Goal: Transaction & Acquisition: Purchase product/service

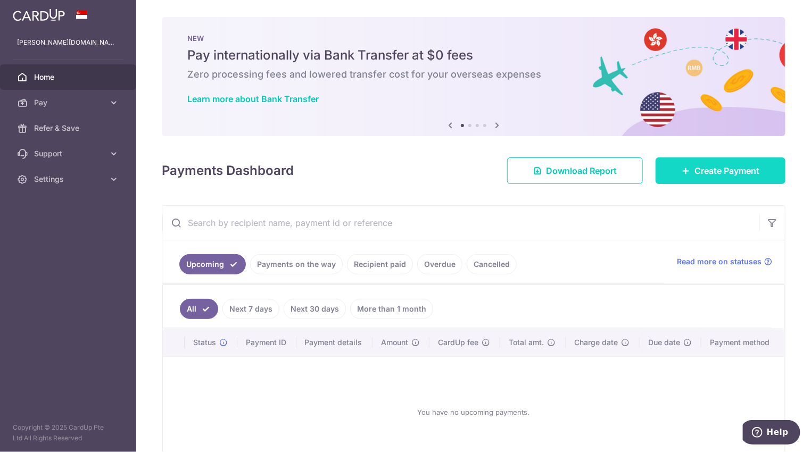
click at [697, 172] on span "Create Payment" at bounding box center [726, 170] width 65 height 13
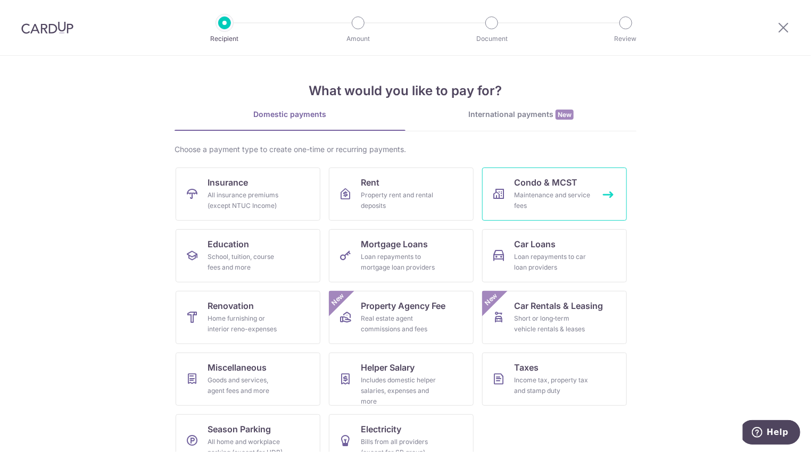
click at [553, 190] on div "Maintenance and service fees" at bounding box center [552, 200] width 77 height 21
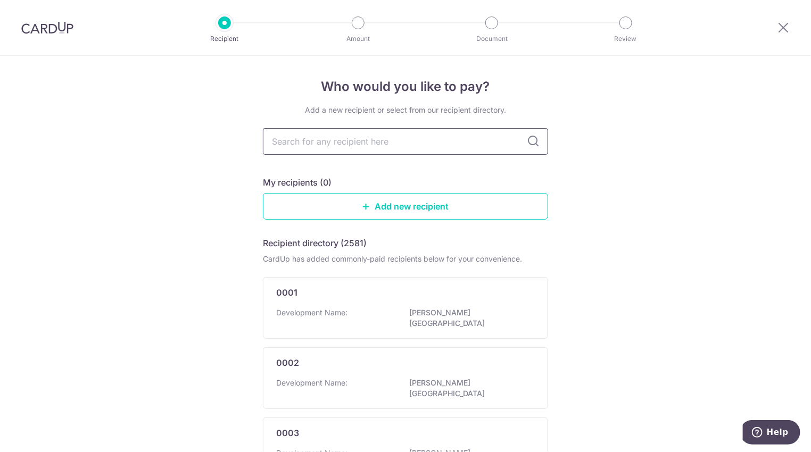
click at [370, 142] on input "text" at bounding box center [405, 141] width 285 height 27
type input "mcst 3951"
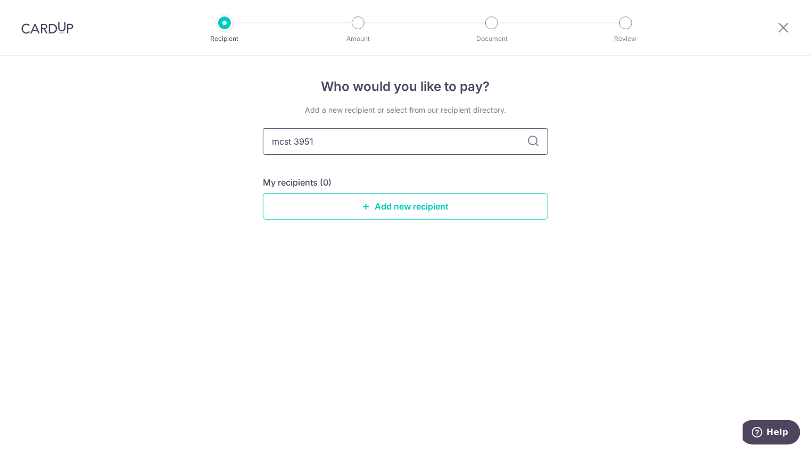
drag, startPoint x: 328, startPoint y: 141, endPoint x: 268, endPoint y: 140, distance: 60.1
click at [268, 140] on input "mcst 3951" at bounding box center [405, 141] width 285 height 27
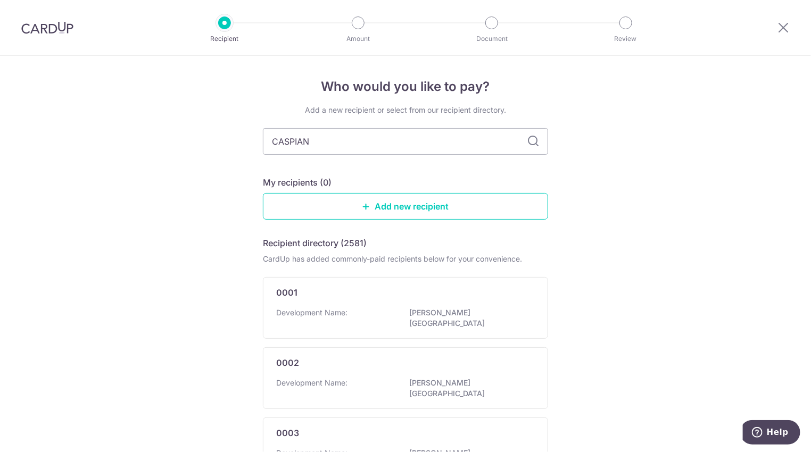
type input "CASPIAN"
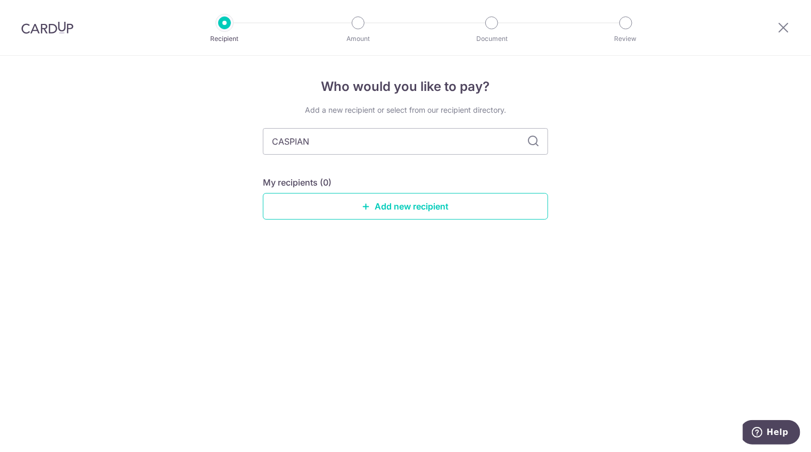
click at [534, 143] on icon at bounding box center [533, 141] width 13 height 13
drag, startPoint x: 376, startPoint y: 141, endPoint x: 256, endPoint y: 140, distance: 119.7
click at [256, 140] on div "Who would you like to pay? Add a new recipient or select from our recipient dir…" at bounding box center [405, 254] width 811 height 396
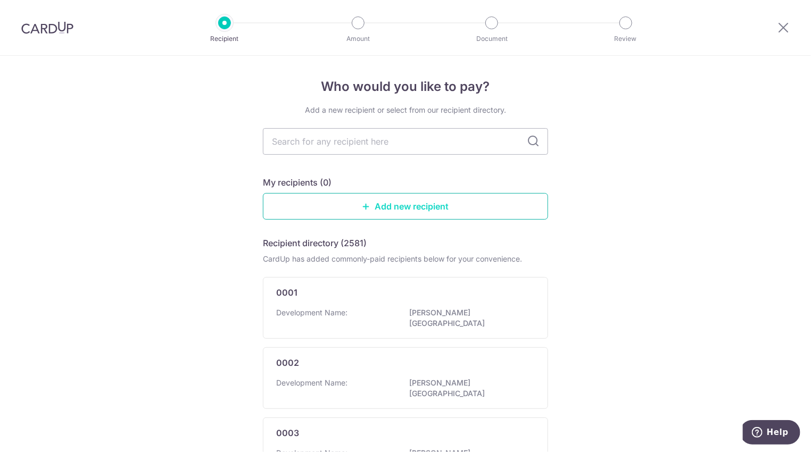
click at [411, 203] on link "Add new recipient" at bounding box center [405, 206] width 285 height 27
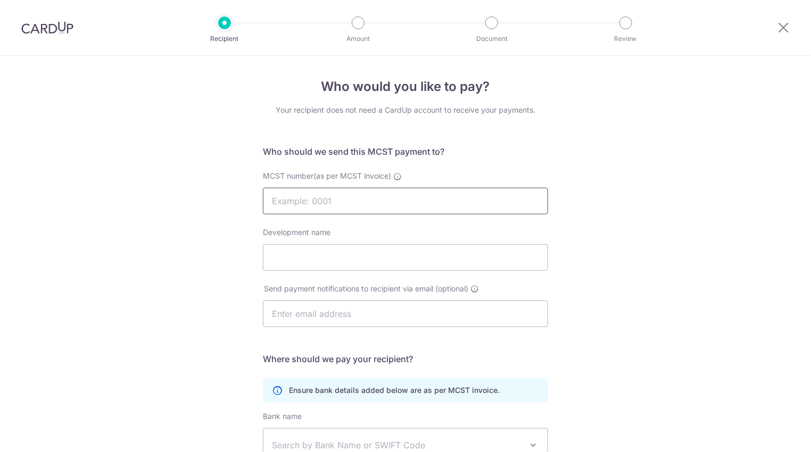
click at [368, 206] on input "MCST number(as per MCST invoice)" at bounding box center [405, 201] width 285 height 27
type input "MCST 3951"
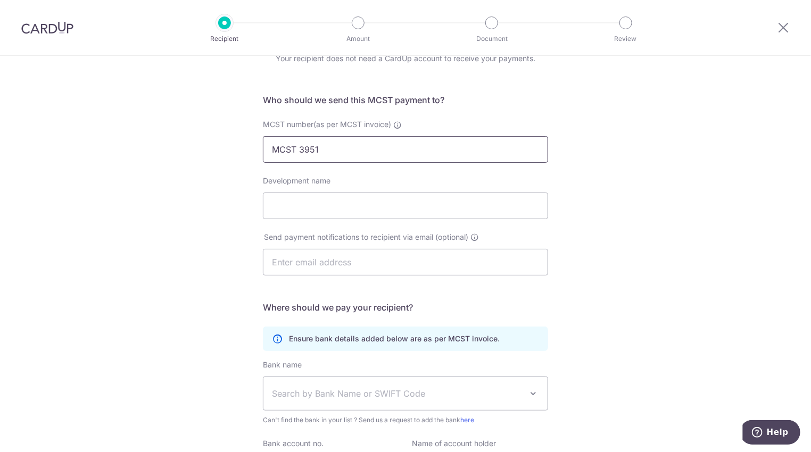
scroll to position [53, 0]
click at [375, 205] on input "Development name" at bounding box center [405, 204] width 285 height 27
type input "Caspian"
click at [354, 257] on input "text" at bounding box center [405, 260] width 285 height 27
type input "accounts18@newmansre.sg"
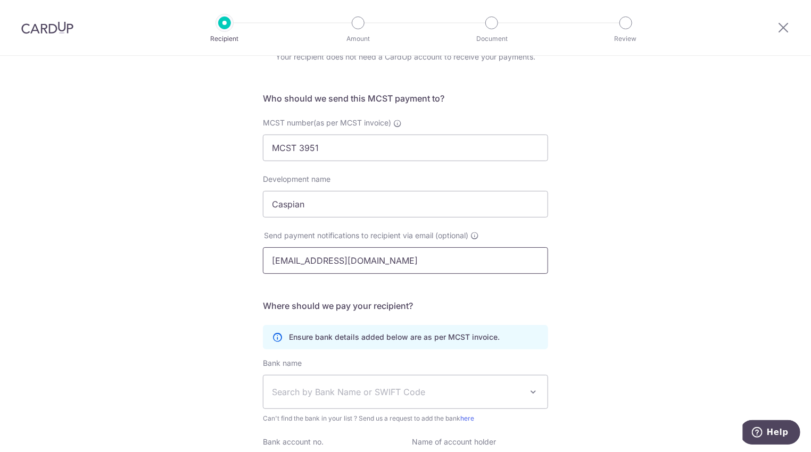
drag, startPoint x: 409, startPoint y: 262, endPoint x: 262, endPoint y: 260, distance: 147.4
click at [263, 260] on input "accounts18@newmansre.sg" at bounding box center [405, 260] width 285 height 27
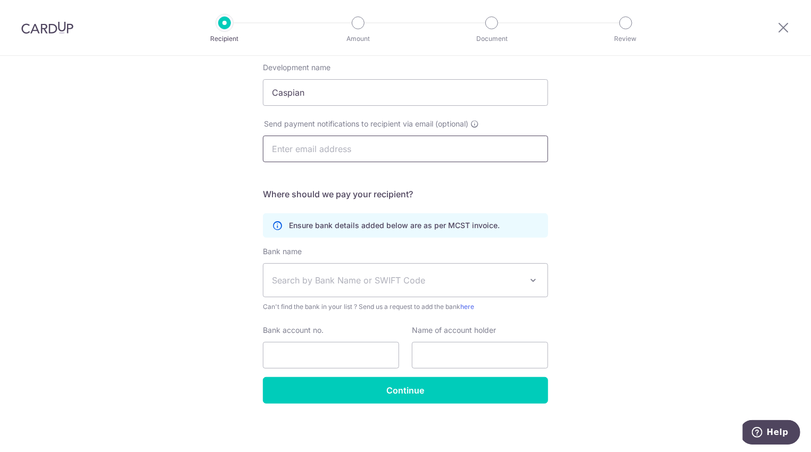
scroll to position [165, 0]
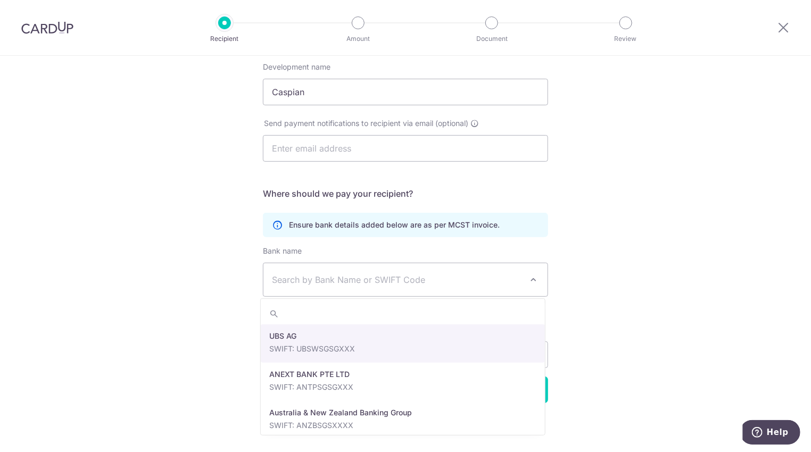
click at [533, 276] on span at bounding box center [533, 279] width 13 height 13
click at [359, 307] on input "search" at bounding box center [403, 313] width 284 height 21
type input "dbs"
select select "6"
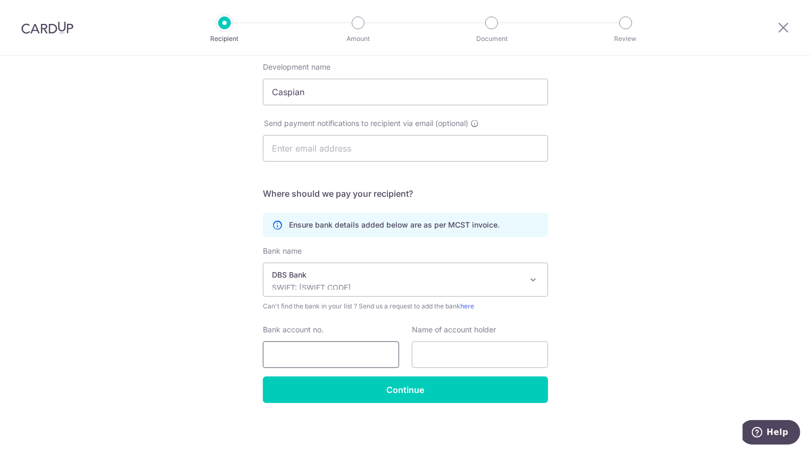
click at [343, 353] on input "Bank account no." at bounding box center [331, 355] width 136 height 27
type input "0726035050"
click at [494, 355] on input "text" at bounding box center [480, 355] width 136 height 27
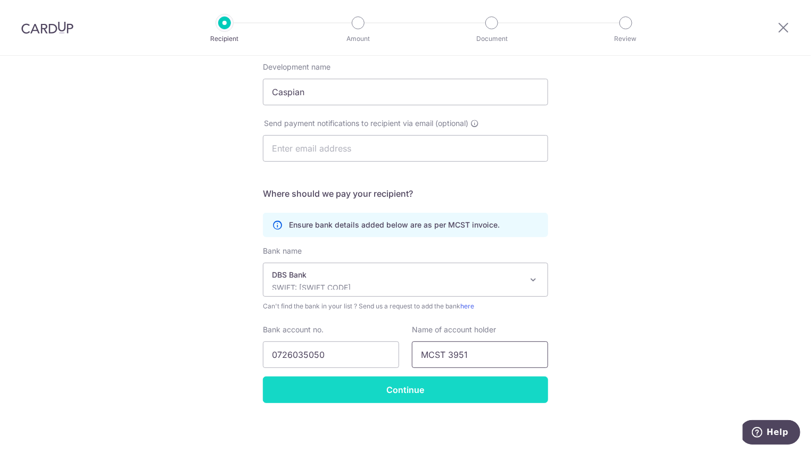
type input "MCST 3951"
click at [494, 385] on input "Continue" at bounding box center [405, 390] width 285 height 27
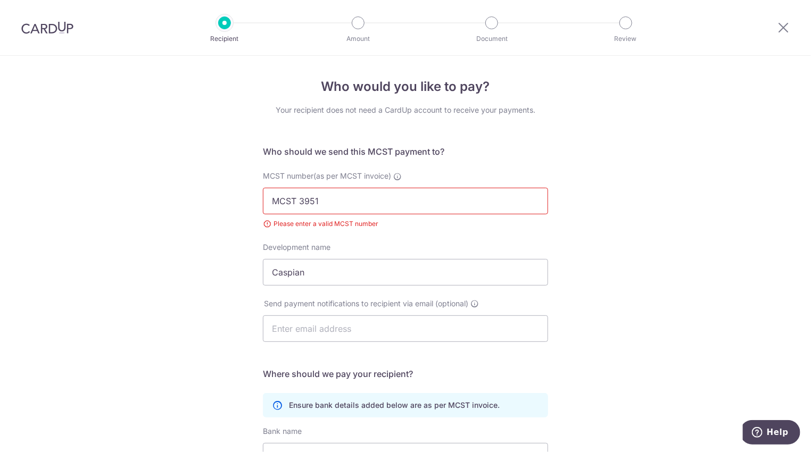
drag, startPoint x: 297, startPoint y: 197, endPoint x: 250, endPoint y: 198, distance: 47.4
click at [250, 198] on div "Who would you like to pay? Your recipient does not need a CardUp account to rec…" at bounding box center [405, 345] width 811 height 578
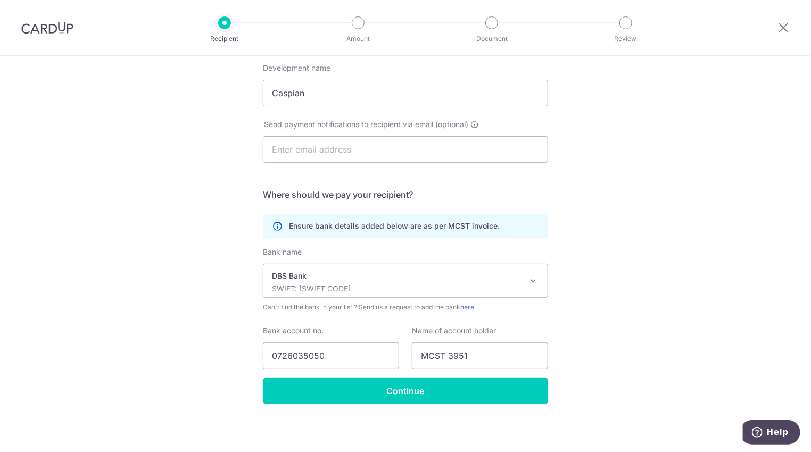
scroll to position [180, 0]
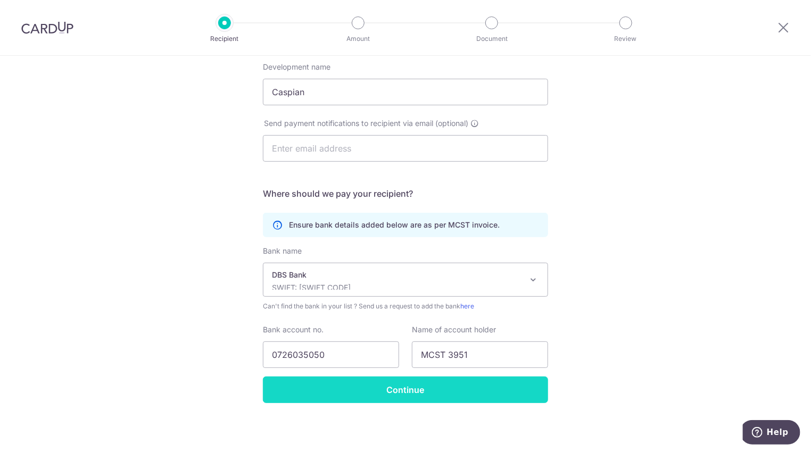
type input "3951"
click at [426, 388] on input "Continue" at bounding box center [405, 390] width 285 height 27
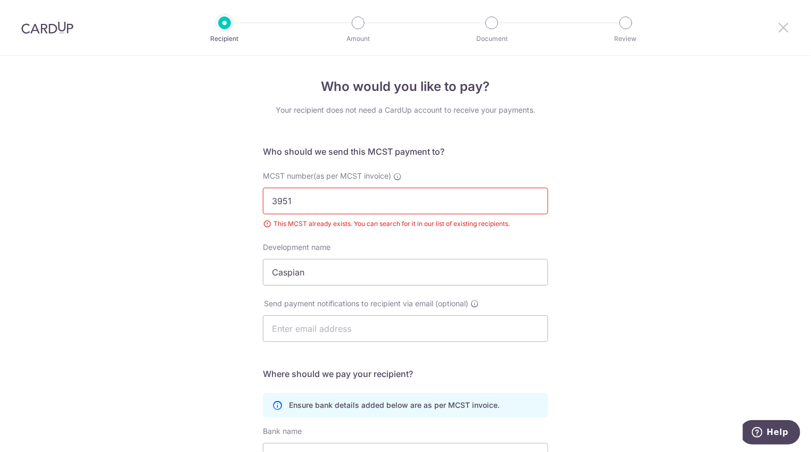
drag, startPoint x: 783, startPoint y: 29, endPoint x: 446, endPoint y: 38, distance: 336.9
click at [783, 29] on icon at bounding box center [783, 27] width 13 height 13
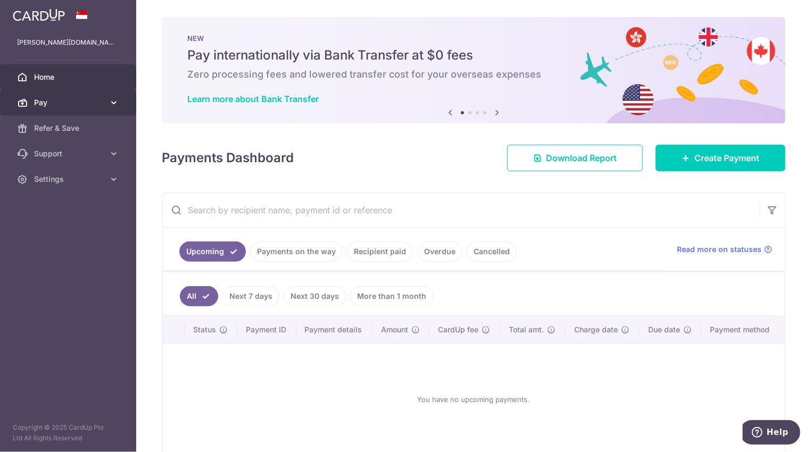
click at [111, 104] on icon at bounding box center [114, 102] width 11 height 11
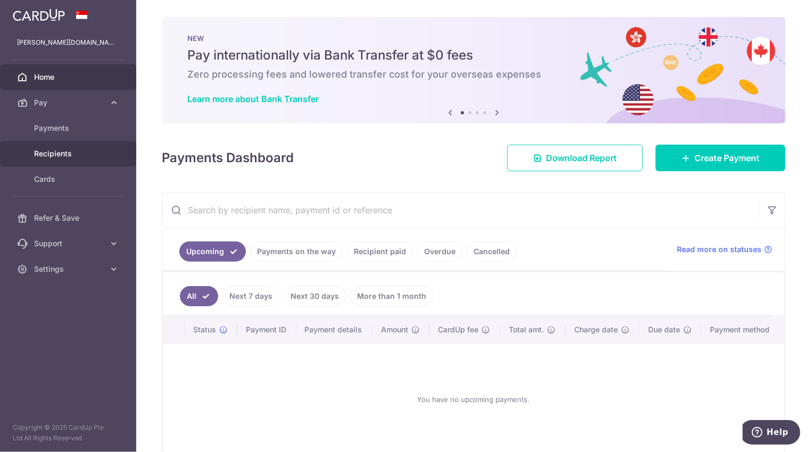
click at [64, 150] on span "Recipients" at bounding box center [69, 153] width 70 height 11
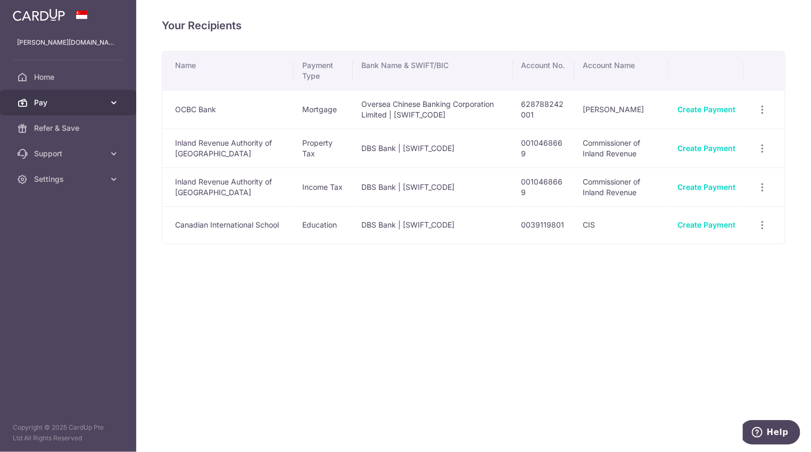
click at [108, 102] on link "Pay" at bounding box center [68, 103] width 136 height 26
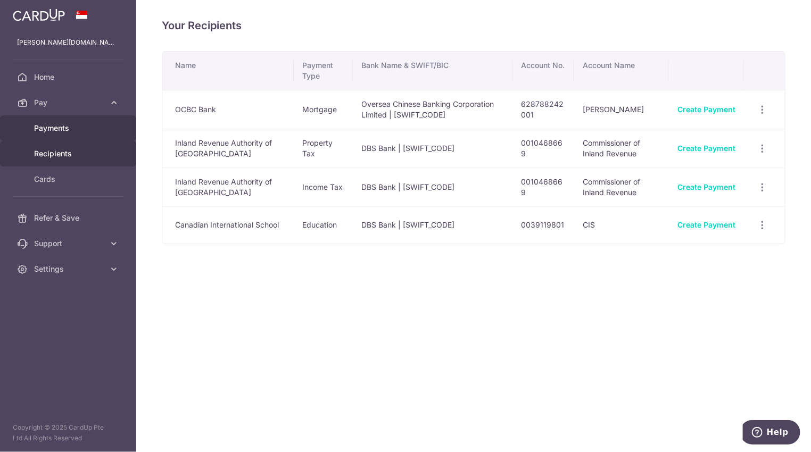
click at [60, 130] on span "Payments" at bounding box center [69, 128] width 70 height 11
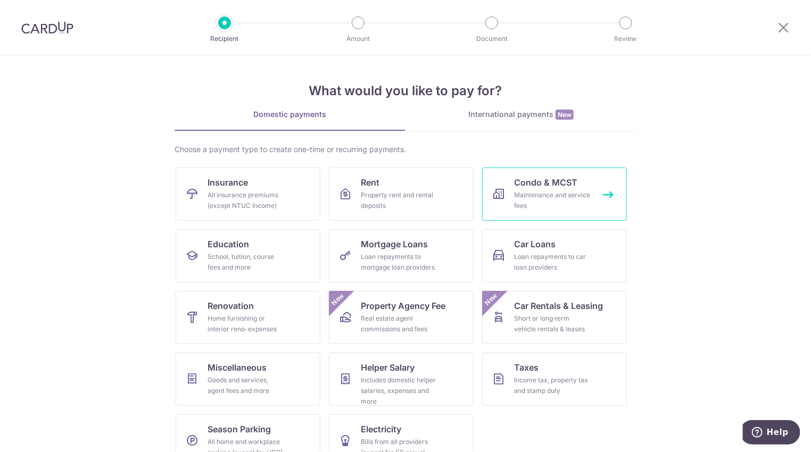
click at [535, 194] on div "Maintenance and service fees" at bounding box center [552, 200] width 77 height 21
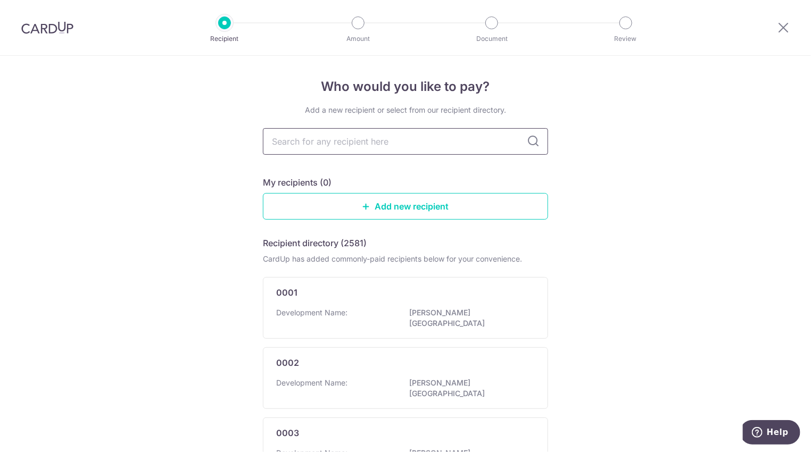
click at [451, 142] on input "text" at bounding box center [405, 141] width 285 height 27
type input "mcst 3951"
click at [532, 145] on icon at bounding box center [533, 141] width 13 height 13
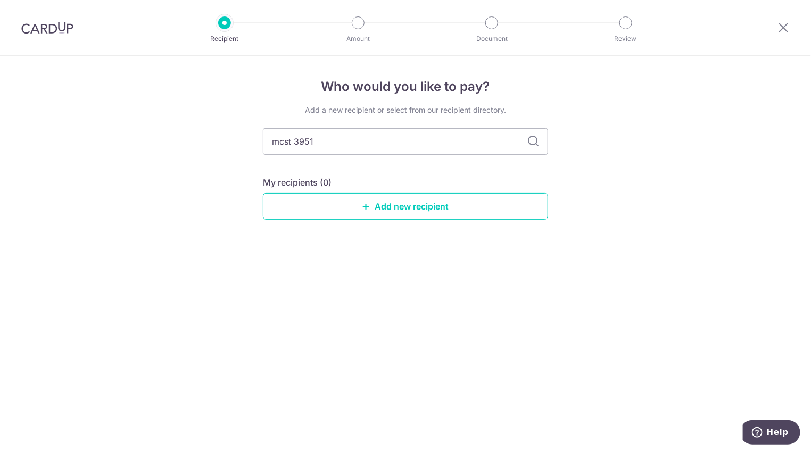
drag, startPoint x: 295, startPoint y: 140, endPoint x: 252, endPoint y: 141, distance: 43.1
click at [252, 141] on div "Who would you like to pay? Add a new recipient or select from our recipient dir…" at bounding box center [405, 254] width 811 height 396
type input "3951"
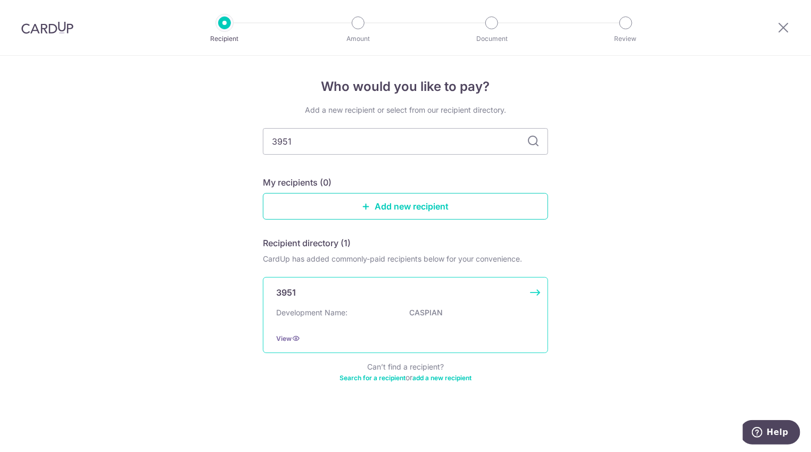
click at [368, 312] on div "Development Name: CASPIAN" at bounding box center [405, 316] width 259 height 17
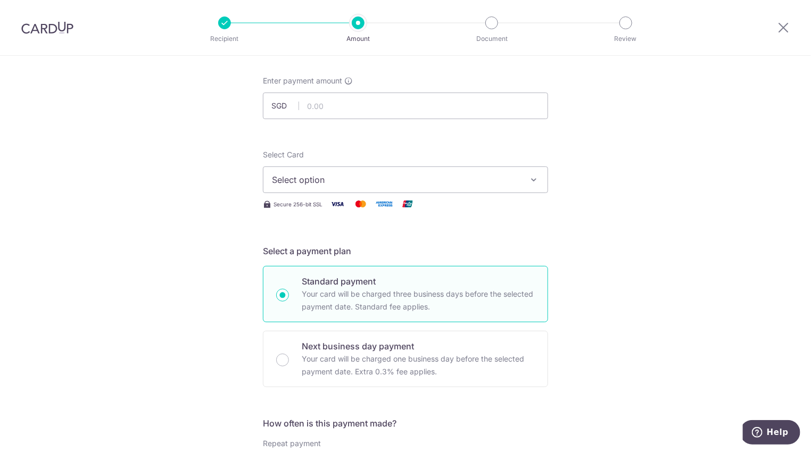
scroll to position [53, 0]
click at [337, 106] on input "text" at bounding box center [405, 103] width 285 height 27
type input "1,412.64"
click at [525, 179] on button "Select option" at bounding box center [405, 177] width 285 height 27
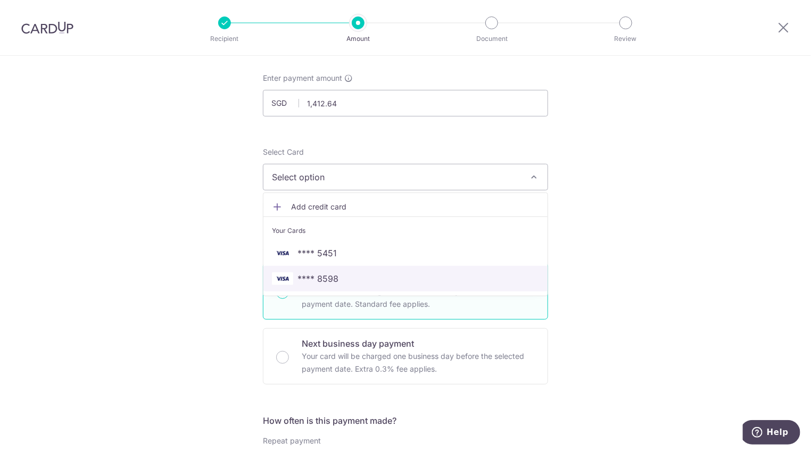
click at [331, 273] on span "**** 8598" at bounding box center [317, 278] width 41 height 13
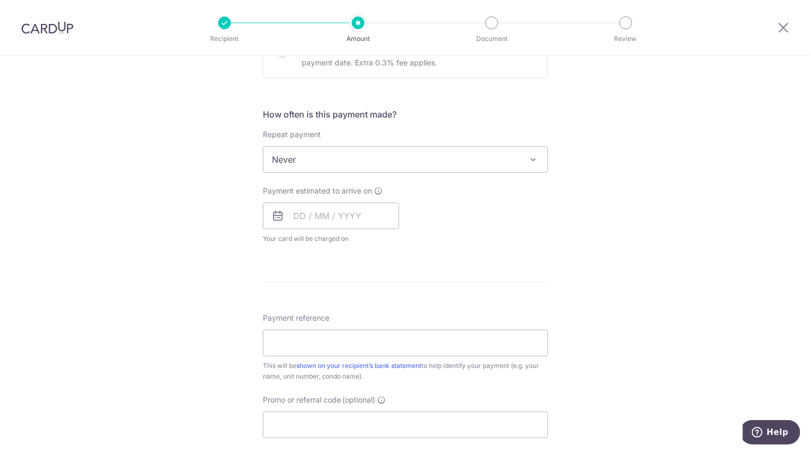
scroll to position [372, 0]
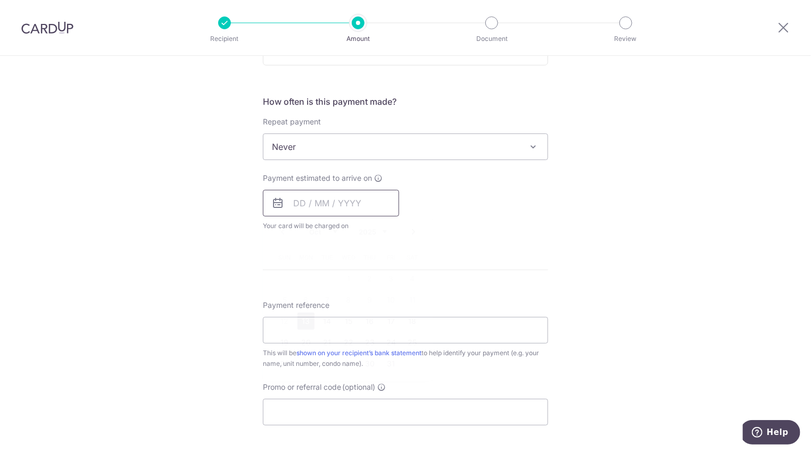
click at [339, 203] on input "text" at bounding box center [331, 203] width 136 height 27
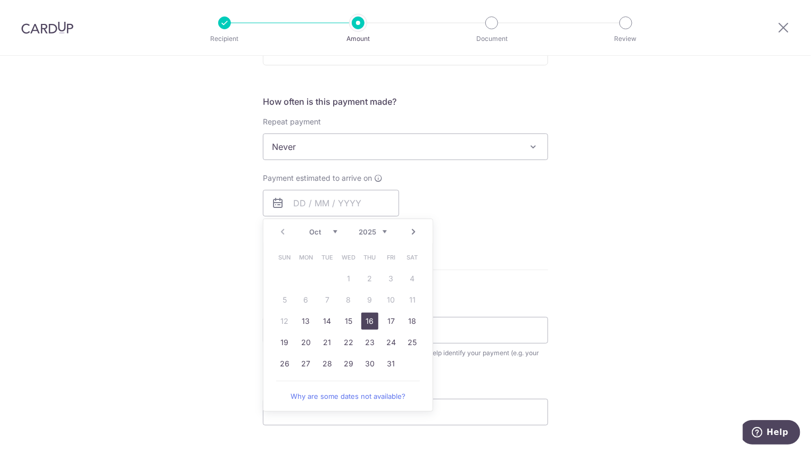
drag, startPoint x: 368, startPoint y: 324, endPoint x: 520, endPoint y: 296, distance: 154.1
click at [368, 324] on link "16" at bounding box center [369, 321] width 17 height 17
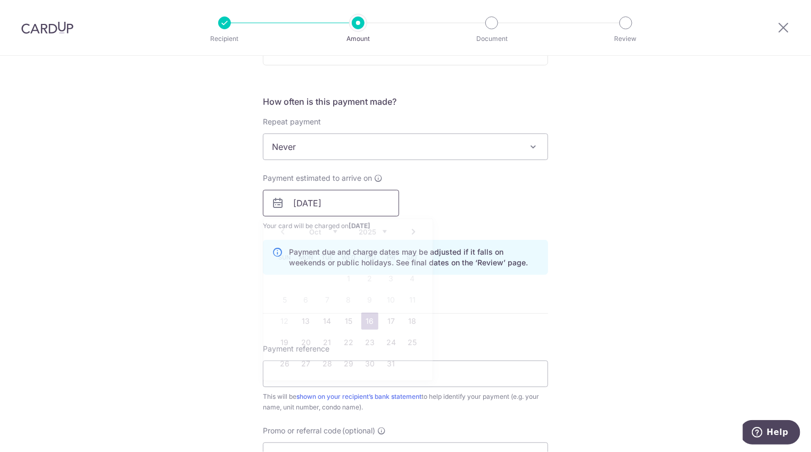
click at [336, 203] on input "16/10/2025" at bounding box center [331, 203] width 136 height 27
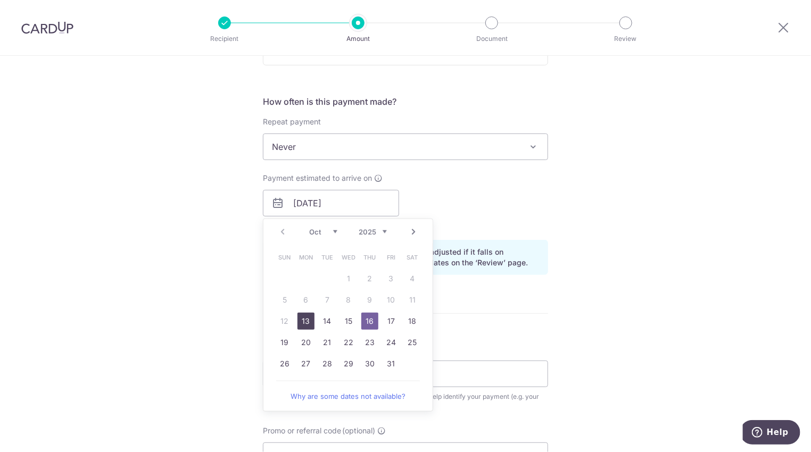
click at [304, 323] on link "13" at bounding box center [305, 321] width 17 height 17
type input "[DATE]"
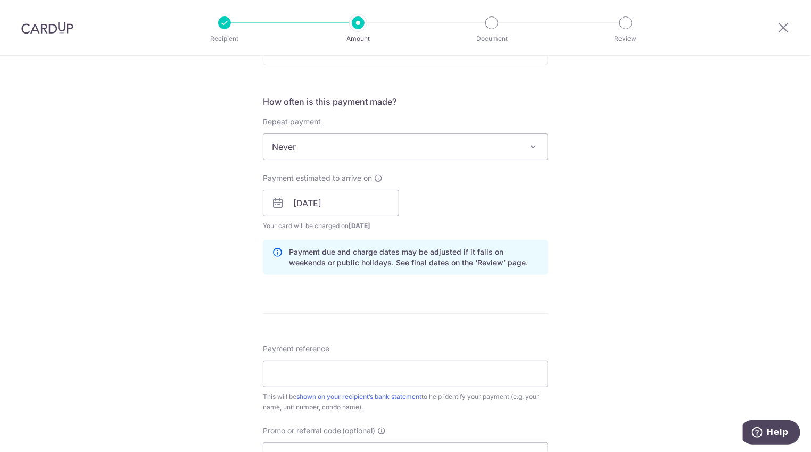
click at [650, 207] on div "Tell us more about your payment Enter payment amount SGD 1,412.64 1412.64 Selec…" at bounding box center [405, 186] width 811 height 1006
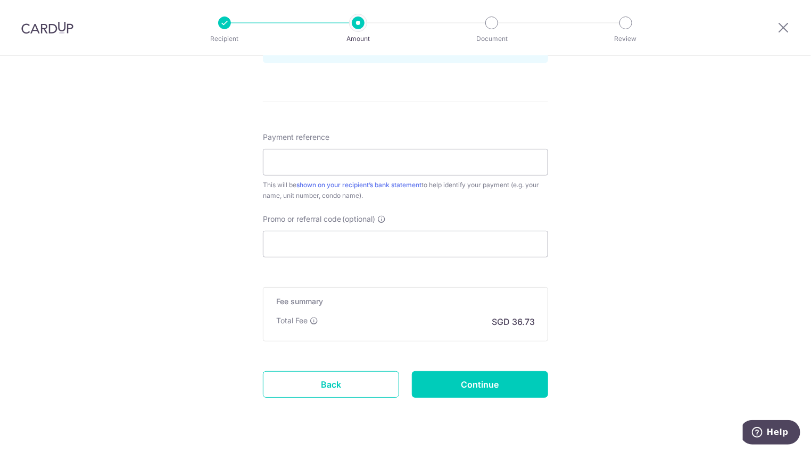
scroll to position [585, 0]
click at [368, 155] on input "Payment reference" at bounding box center [405, 161] width 285 height 27
type input "50-17-02"
click at [411, 234] on input "Promo or referral code (optional)" at bounding box center [405, 243] width 285 height 27
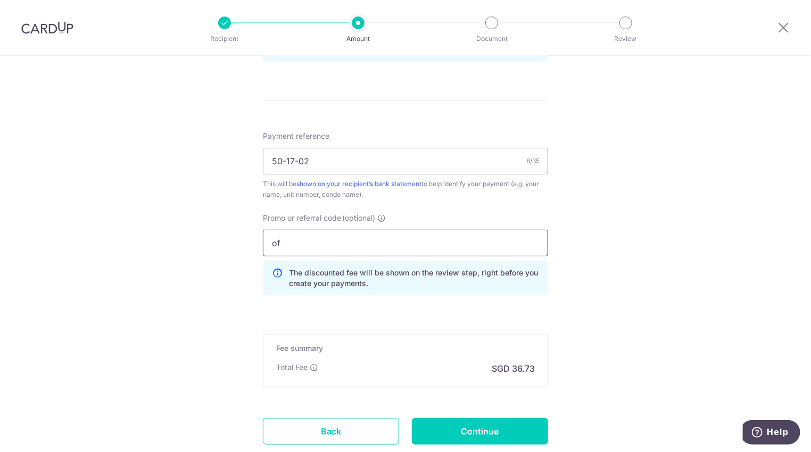
type input "o"
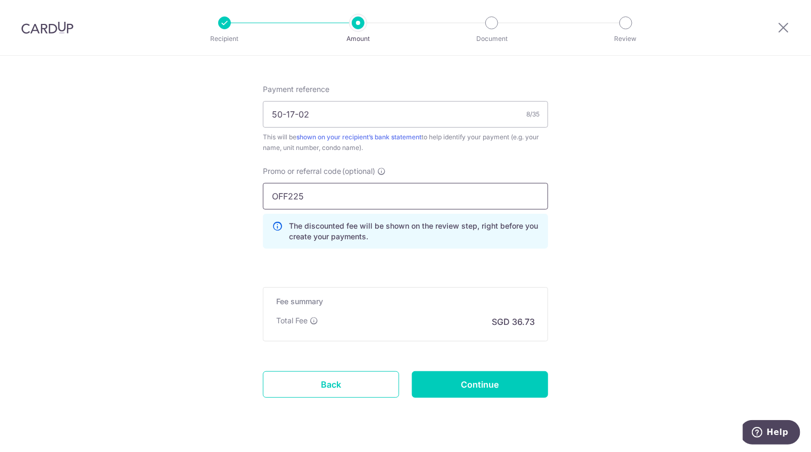
scroll to position [638, 0]
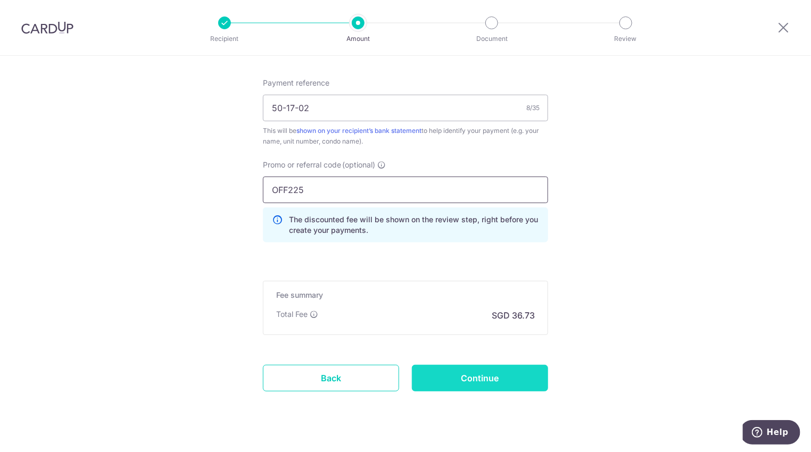
type input "OFF225"
click at [484, 377] on input "Continue" at bounding box center [480, 378] width 136 height 27
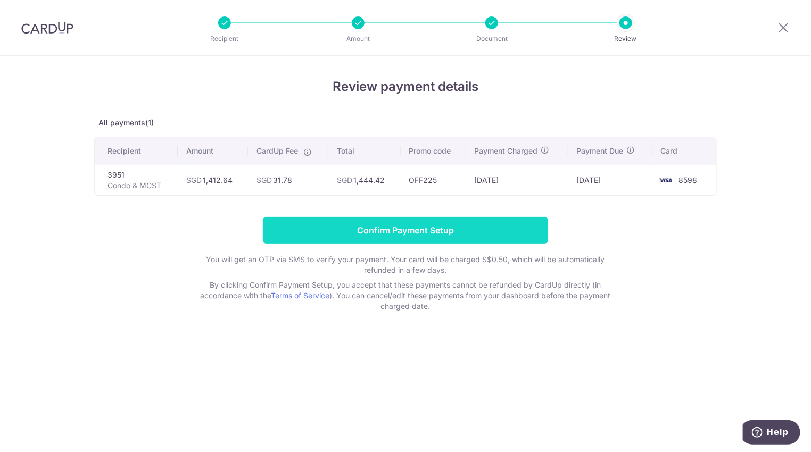
click at [418, 230] on input "Confirm Payment Setup" at bounding box center [405, 230] width 285 height 27
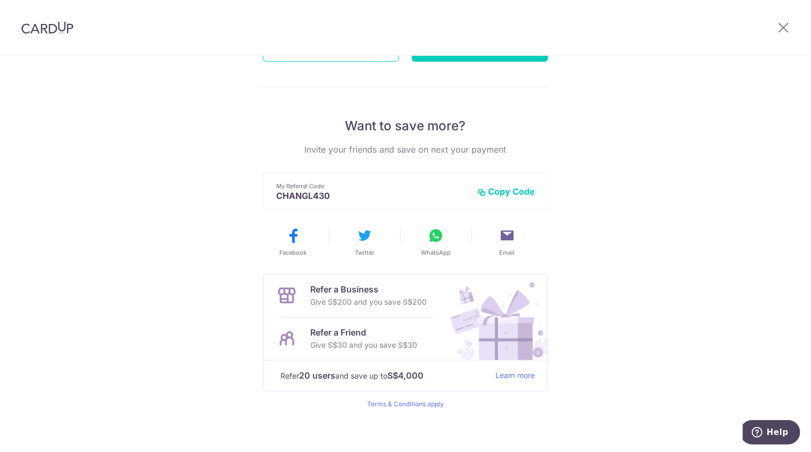
scroll to position [170, 0]
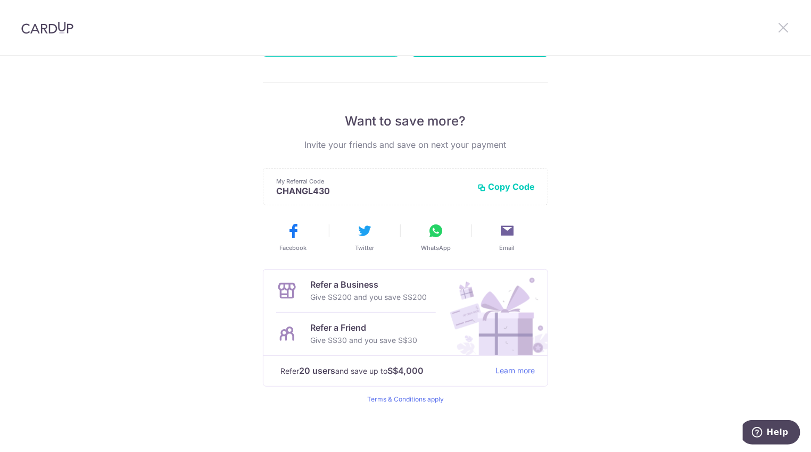
click at [784, 26] on icon at bounding box center [783, 27] width 13 height 13
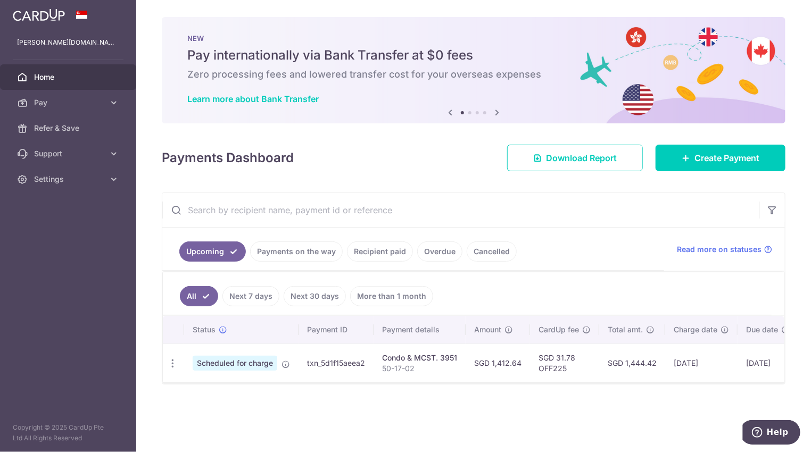
click at [369, 253] on link "Recipient paid" at bounding box center [380, 252] width 66 height 20
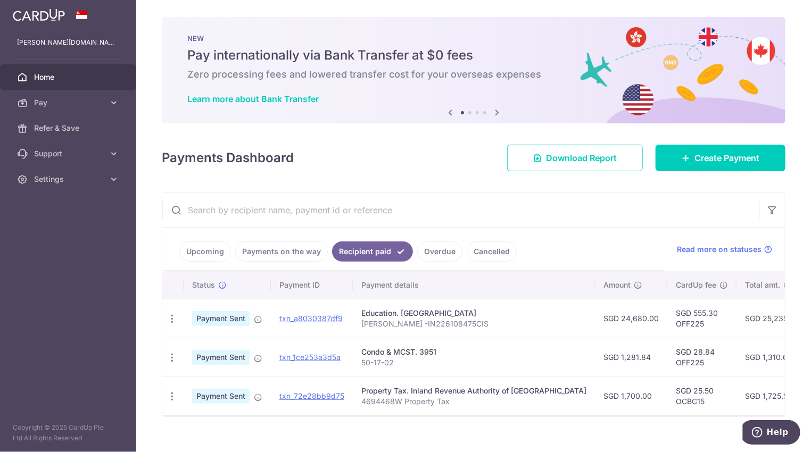
click at [300, 250] on link "Payments on the way" at bounding box center [281, 252] width 93 height 20
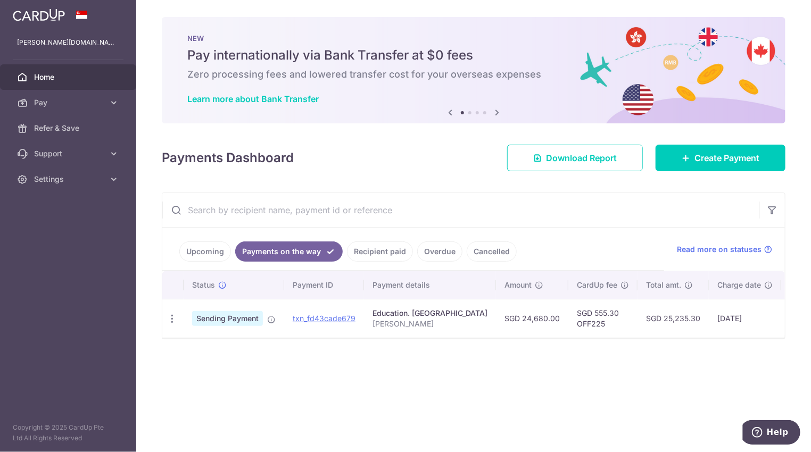
click at [200, 246] on link "Upcoming" at bounding box center [205, 252] width 52 height 20
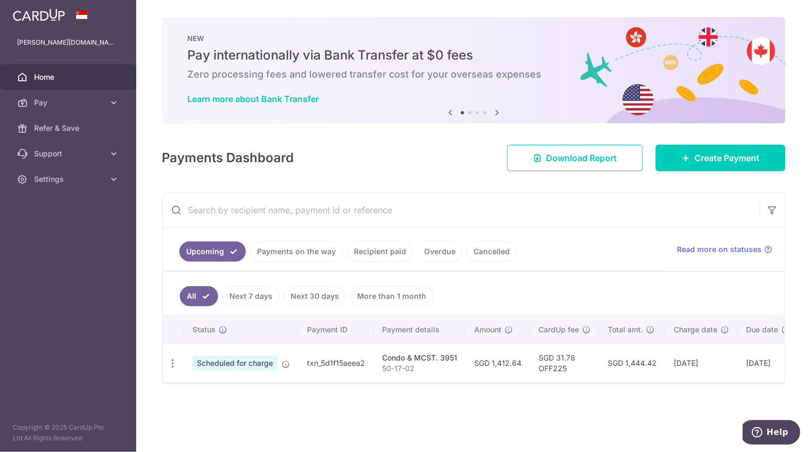
drag, startPoint x: 606, startPoint y: 385, endPoint x: 664, endPoint y: 386, distance: 58.5
click at [664, 386] on div "× Pause Schedule Pause all future payments in this series Pause just this one p…" at bounding box center [473, 226] width 675 height 452
click at [381, 246] on link "Recipient paid" at bounding box center [380, 252] width 66 height 20
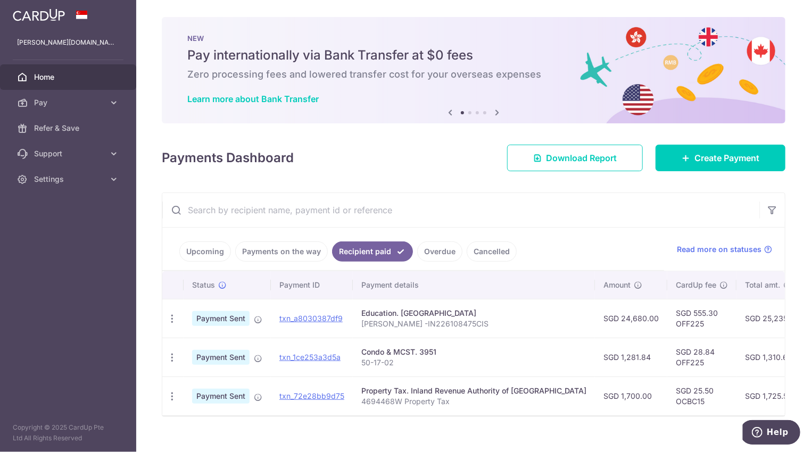
click at [276, 248] on link "Payments on the way" at bounding box center [281, 252] width 93 height 20
